Goal: Go to known website: Access a specific website the user already knows

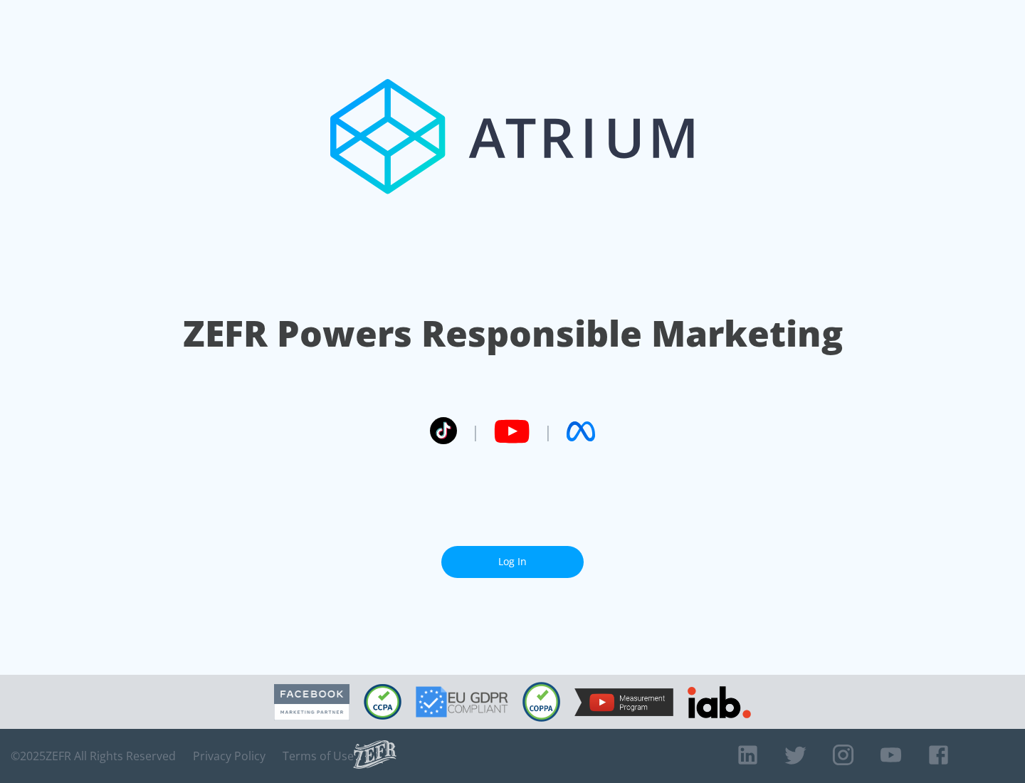
click at [513, 562] on link "Log In" at bounding box center [512, 562] width 142 height 32
